Goal: Information Seeking & Learning: Find specific page/section

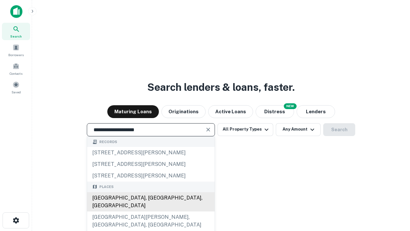
click at [151, 211] on div "[GEOGRAPHIC_DATA], [GEOGRAPHIC_DATA], [GEOGRAPHIC_DATA]" at bounding box center [150, 201] width 127 height 19
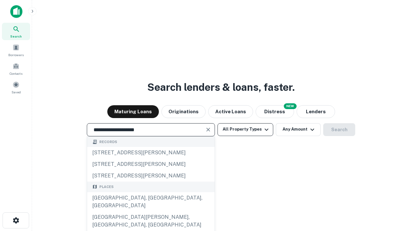
click at [245, 129] on button "All Property Types" at bounding box center [246, 129] width 56 height 13
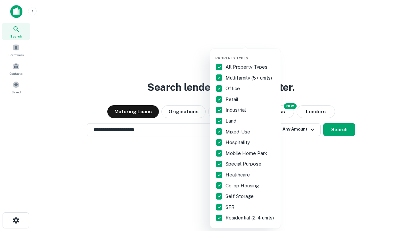
type input "**********"
click at [251, 54] on button "button" at bounding box center [250, 54] width 70 height 0
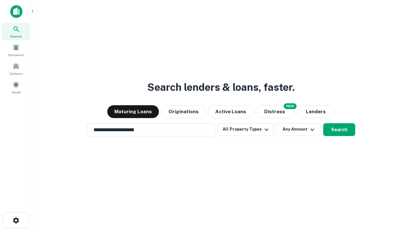
scroll to position [4, 77]
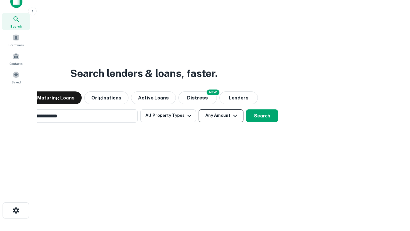
click at [199, 109] on button "Any Amount" at bounding box center [221, 115] width 45 height 13
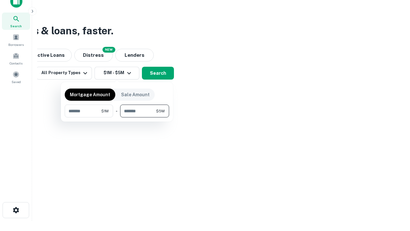
type input "*******"
click at [117, 117] on button "button" at bounding box center [117, 117] width 104 height 0
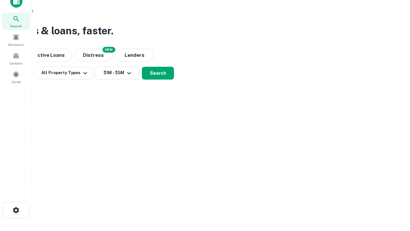
scroll to position [4, 118]
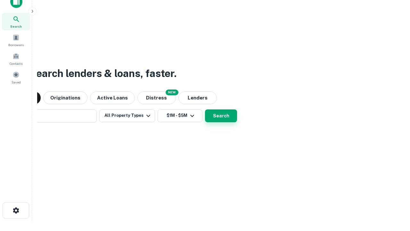
click at [205, 109] on button "Search" at bounding box center [221, 115] width 32 height 13
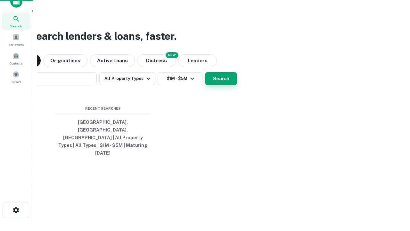
scroll to position [17, 181]
